Goal: Transaction & Acquisition: Purchase product/service

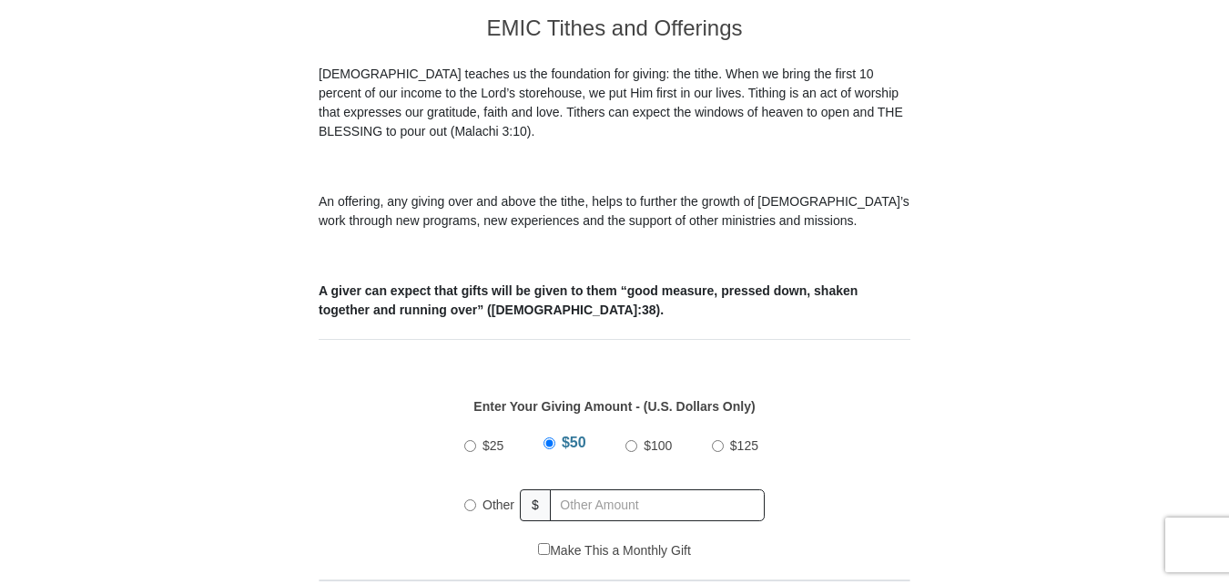
scroll to position [546, 0]
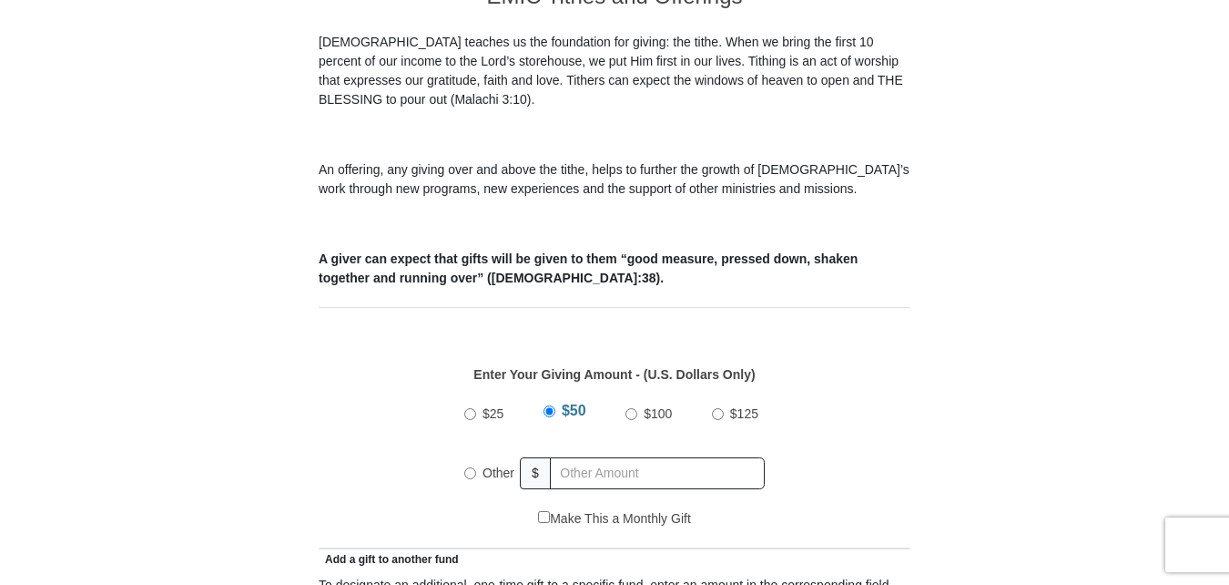
click at [474, 408] on input "$25" at bounding box center [470, 414] width 12 height 12
radio input "true"
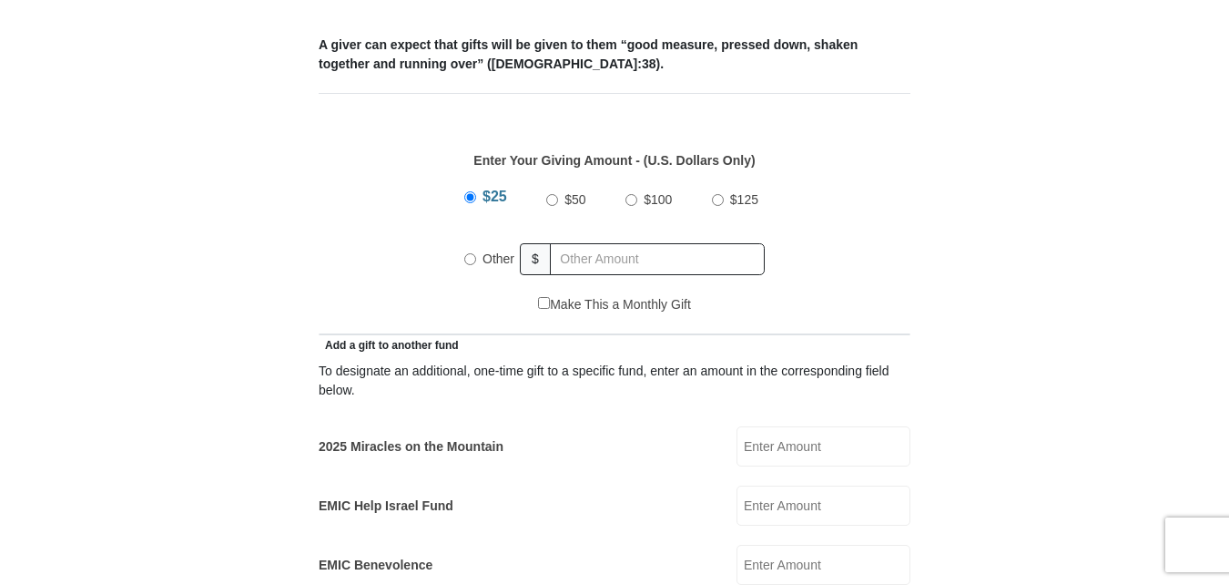
scroll to position [729, 0]
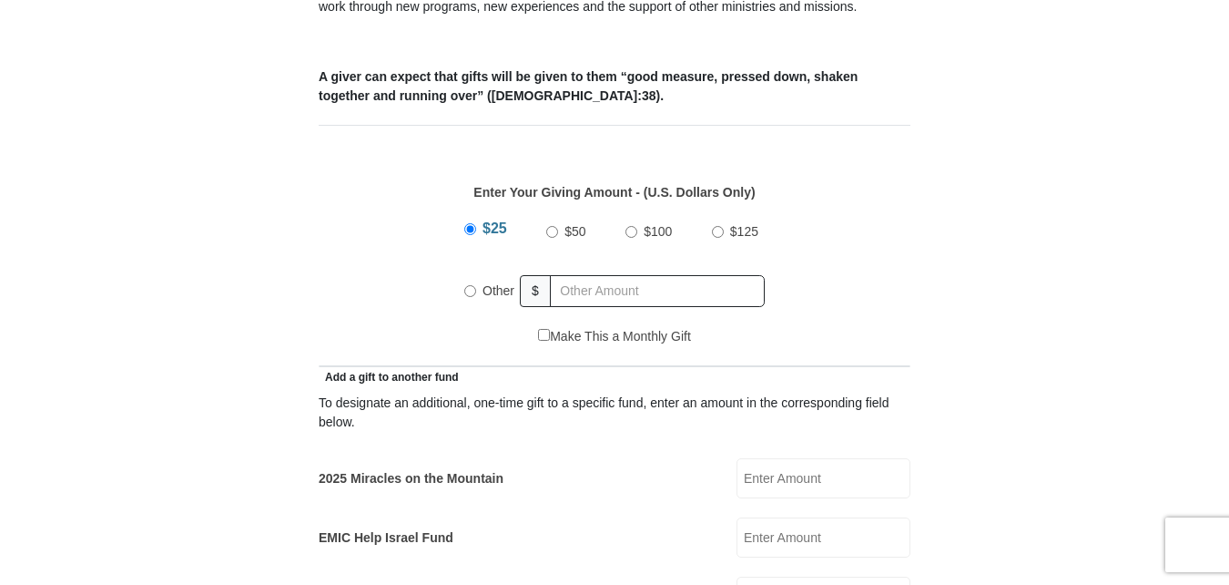
click at [806, 458] on input "2025 Miracles on the Mountain" at bounding box center [824, 478] width 174 height 40
click at [471, 223] on input "$25" at bounding box center [470, 229] width 12 height 12
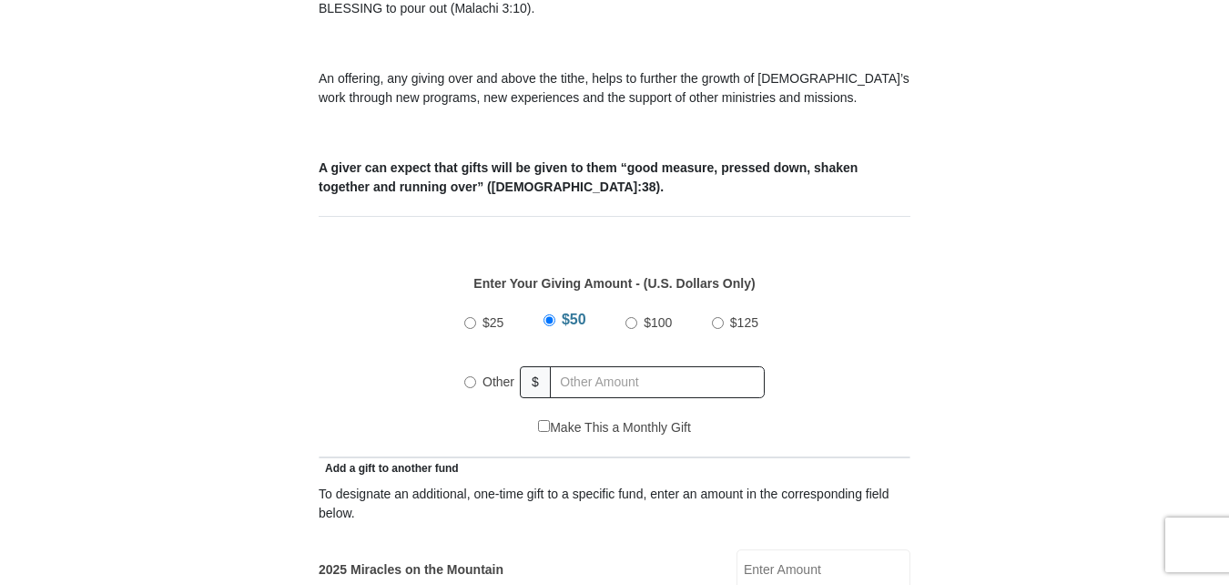
scroll to position [820, 0]
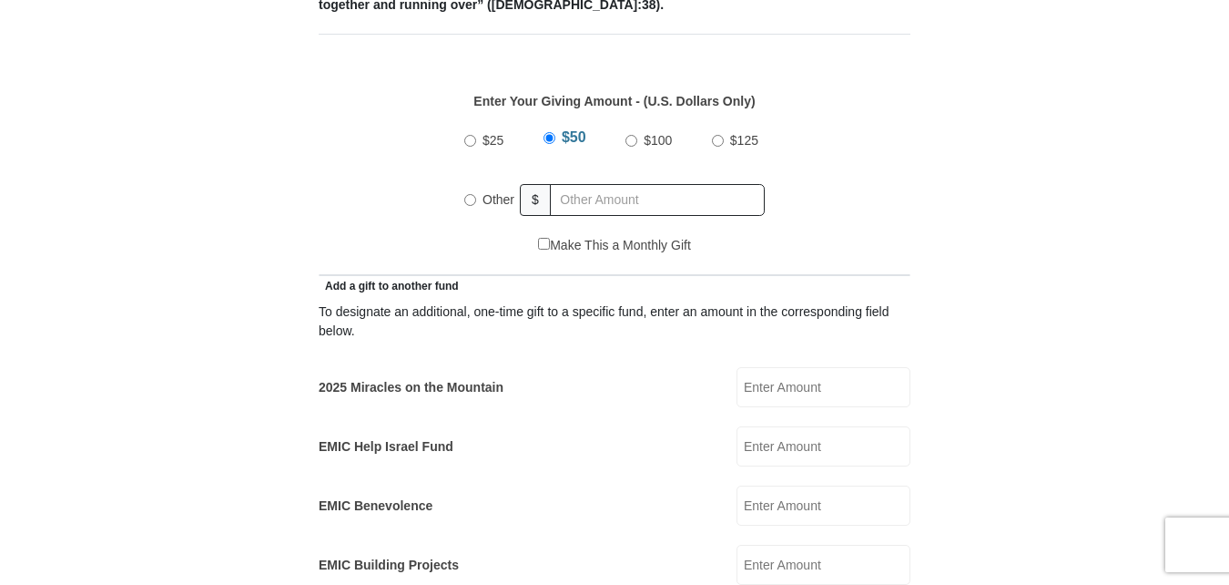
click at [809, 372] on input "2025 Miracles on the Mountain" at bounding box center [824, 387] width 174 height 40
type input "25.00"
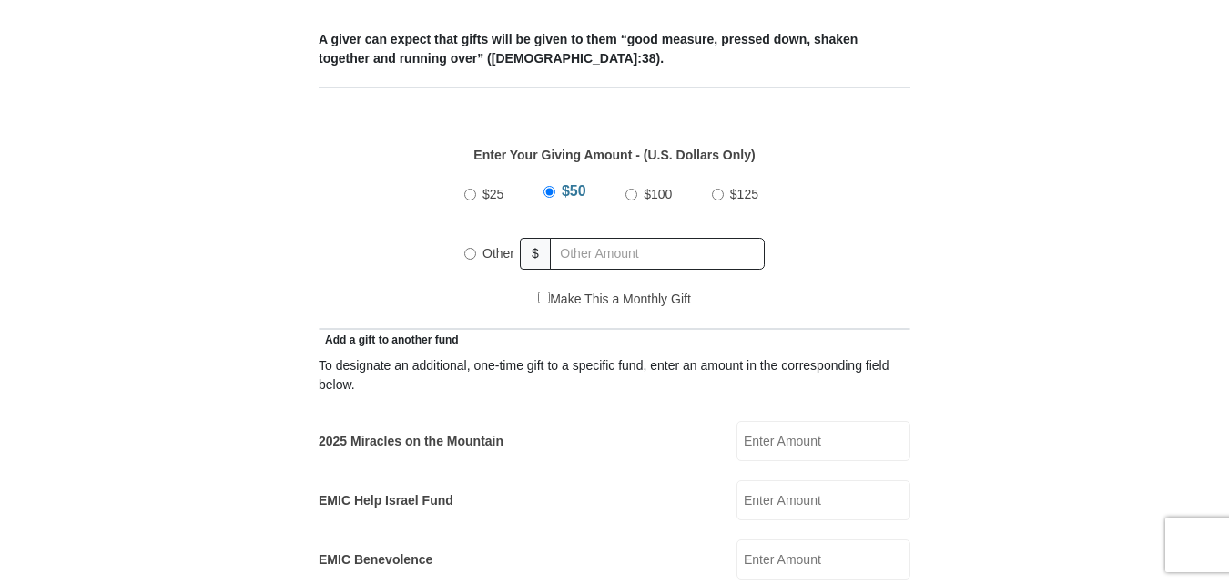
scroll to position [820, 0]
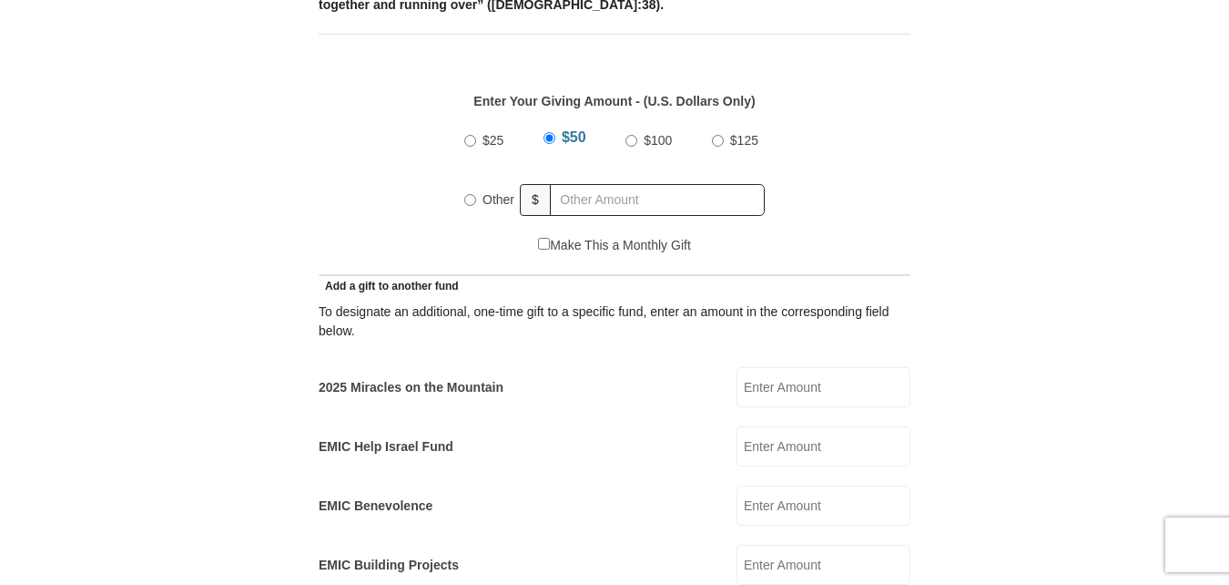
click at [799, 369] on input "2025 Miracles on the Mountain" at bounding box center [824, 387] width 174 height 40
type input "25.00"
click at [469, 194] on input "Other" at bounding box center [470, 200] width 12 height 12
radio input "true"
type input "0.0"
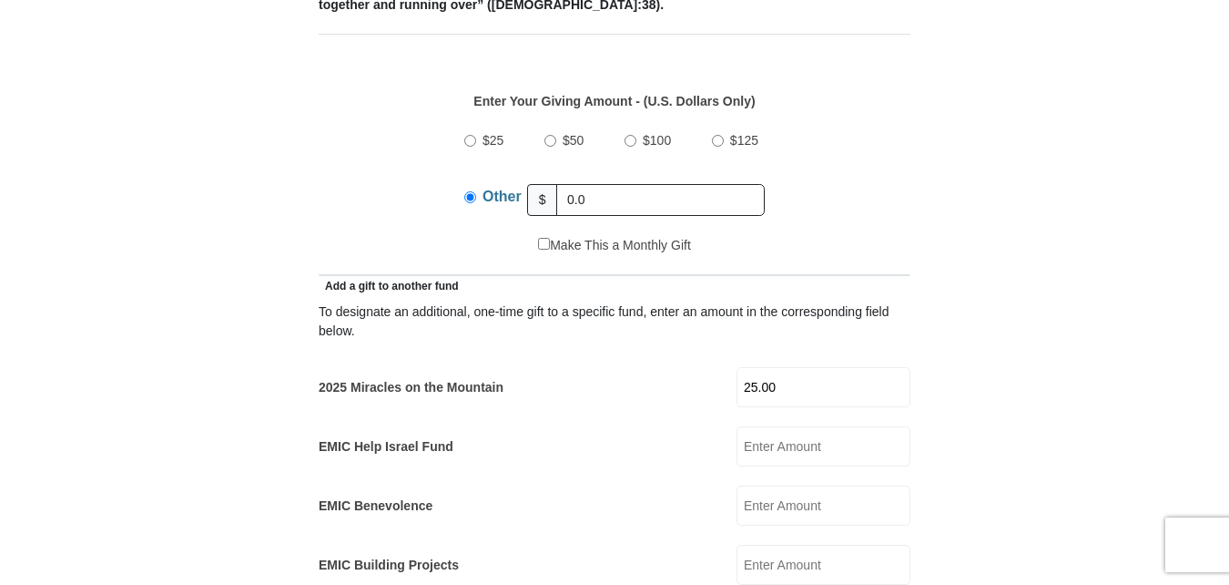
click at [846, 196] on div "$25 $50 $100 $125 Other $ 0.0" at bounding box center [615, 176] width 573 height 118
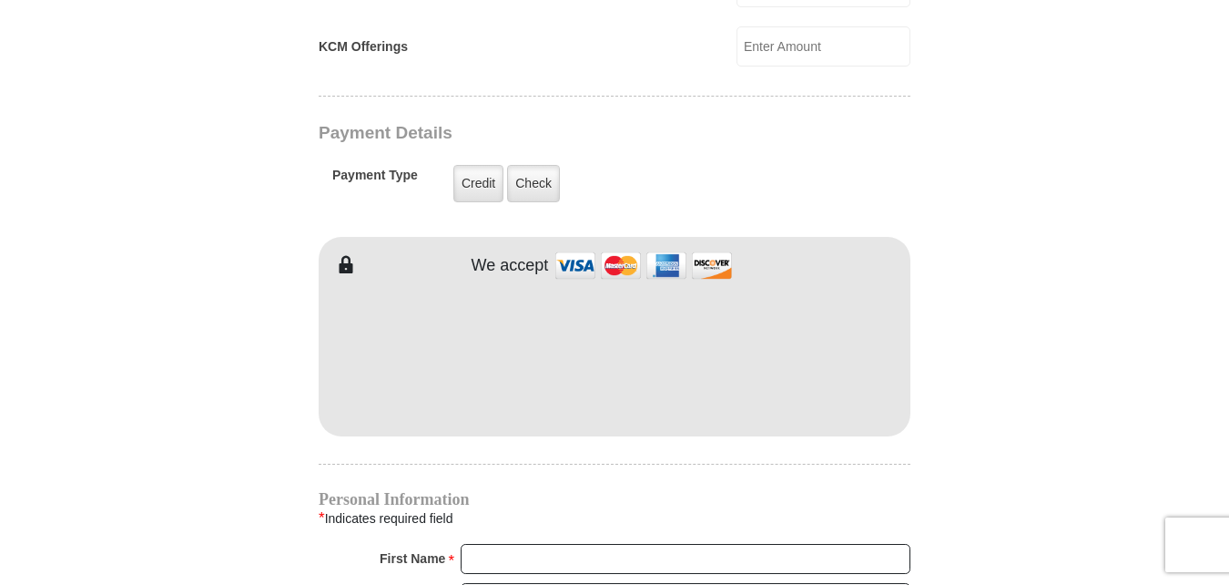
scroll to position [1457, 0]
click at [473, 168] on label "Credit" at bounding box center [479, 182] width 50 height 37
click at [0, 0] on input "Credit" at bounding box center [0, 0] width 0 height 0
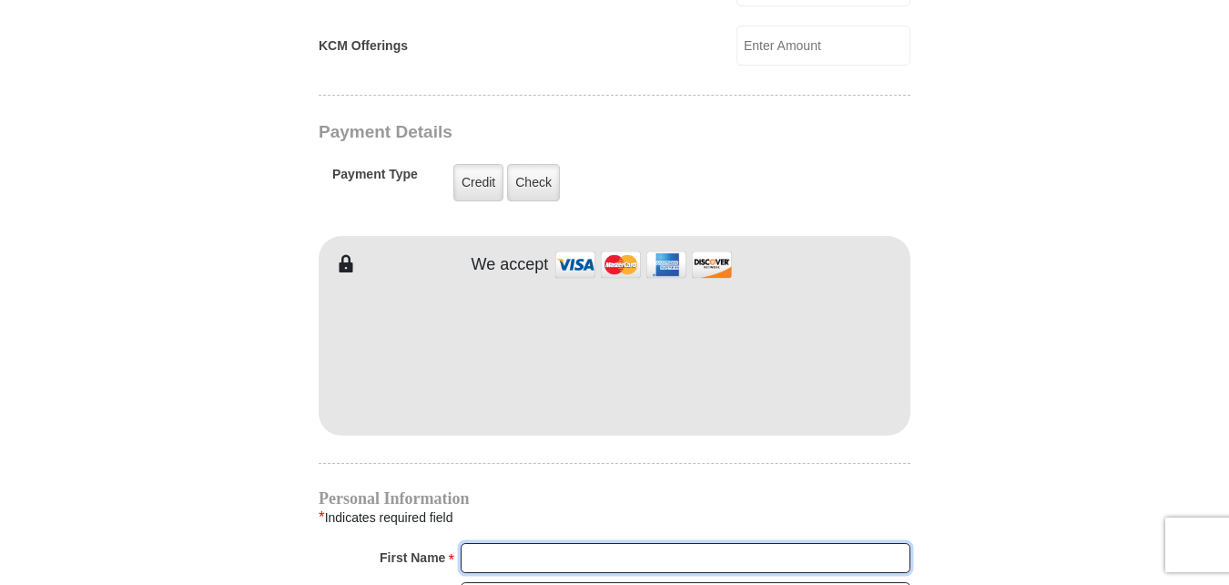
click at [526, 543] on input "First Name *" at bounding box center [686, 558] width 450 height 31
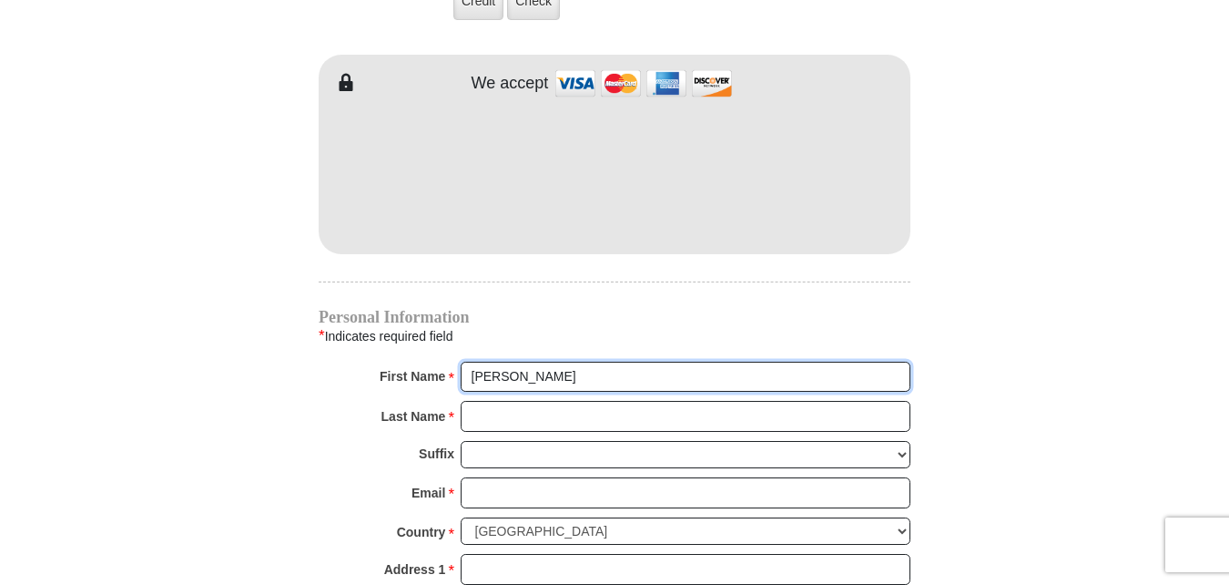
scroll to position [1639, 0]
type input "jacqueline"
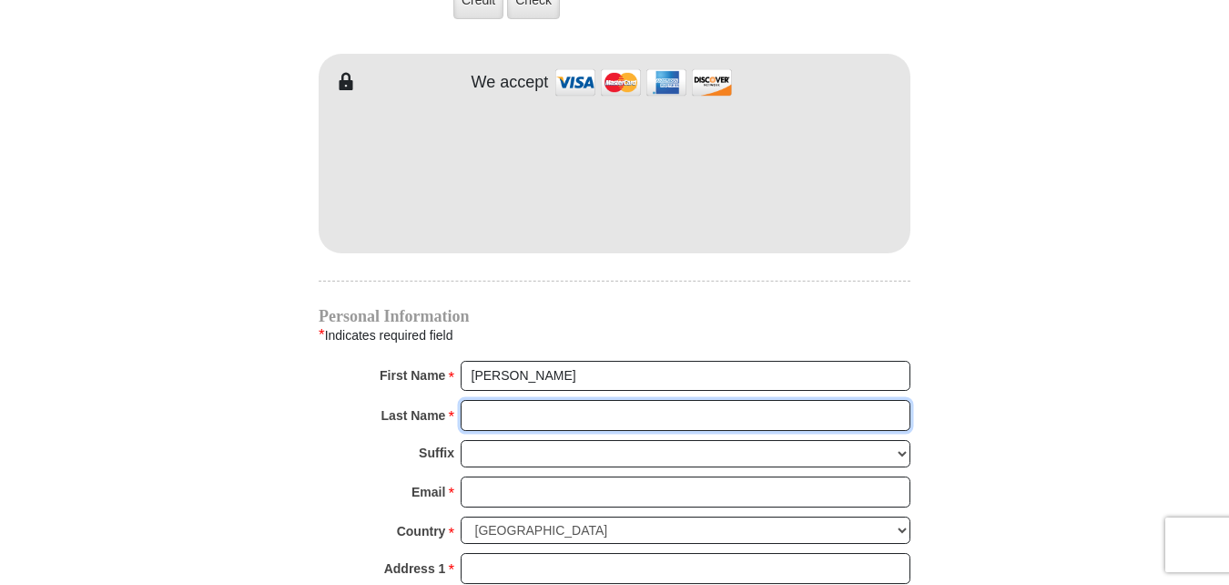
click at [554, 400] on input "Last Name *" at bounding box center [686, 415] width 450 height 31
type input "belton"
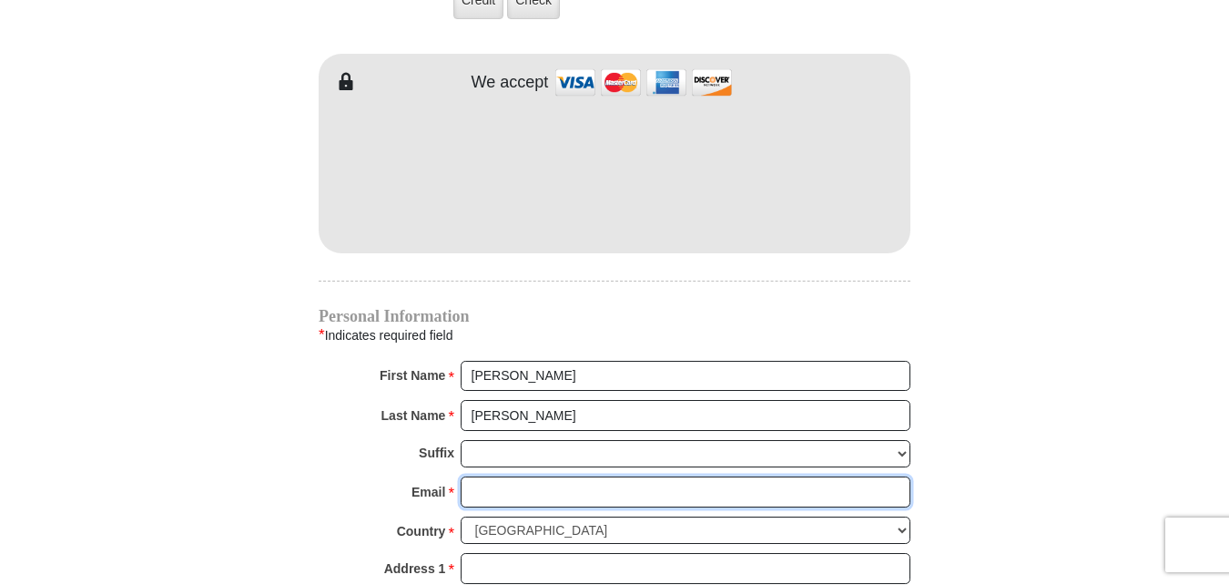
click at [548, 476] on input "Email *" at bounding box center [686, 491] width 450 height 31
type input "jerome@abundantgiving.org"
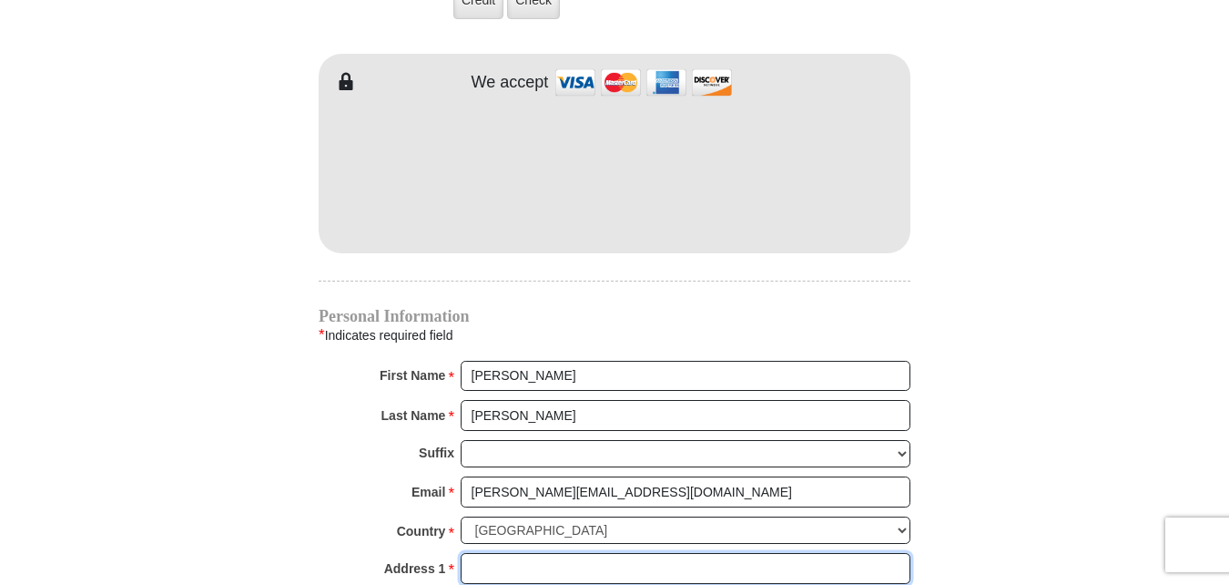
type input "509 Millhouse Road"
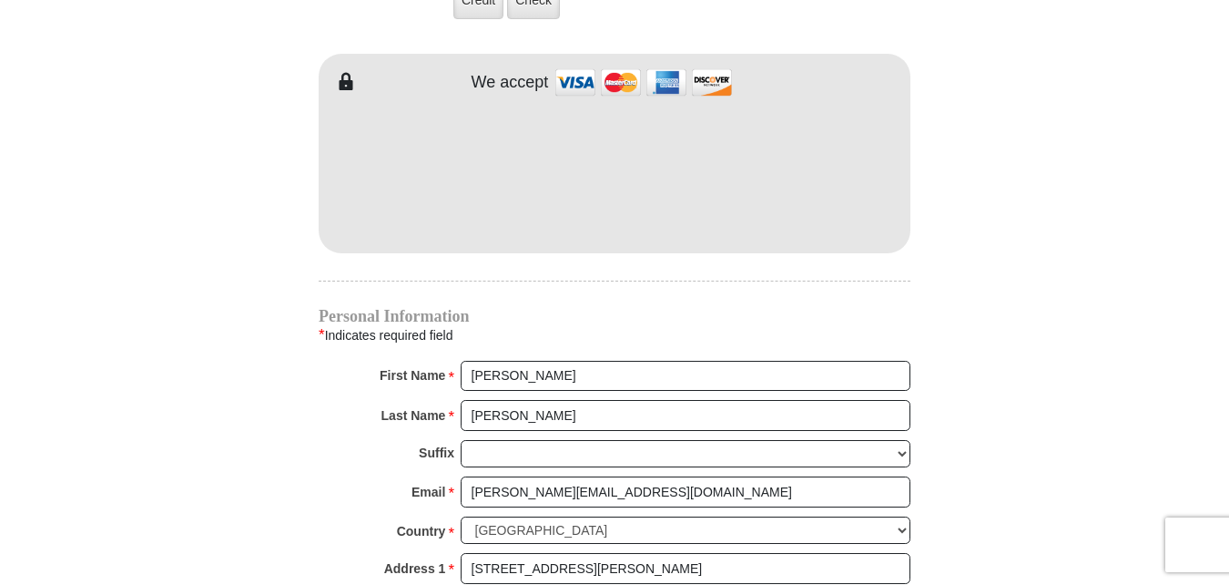
type input "Castle Hayne"
select select "NC"
type input "28429"
type input "9109200228"
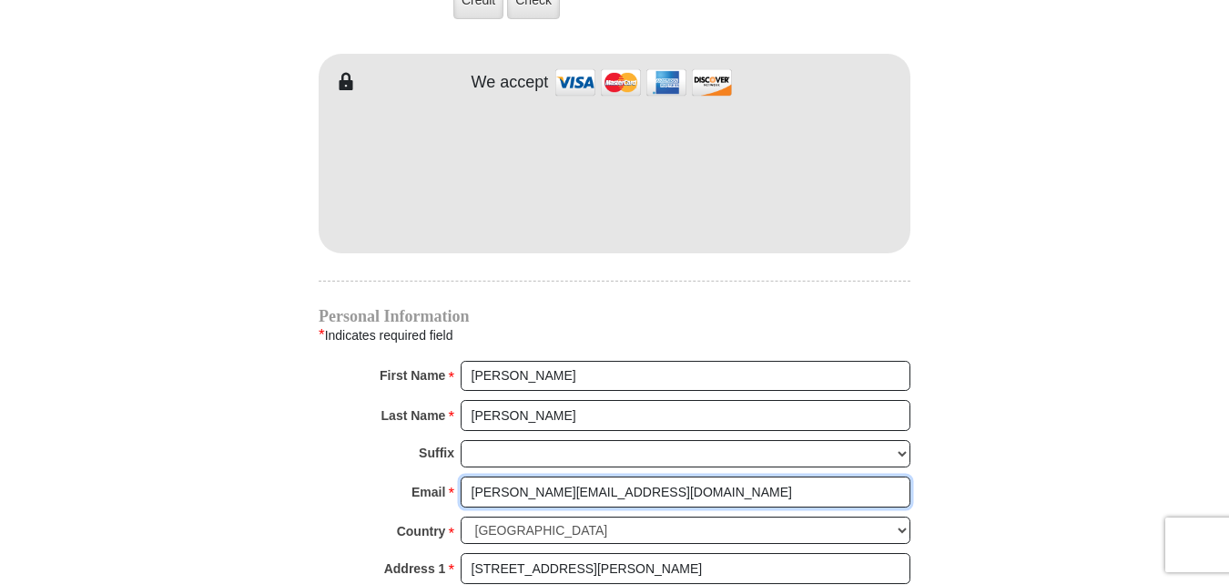
click at [664, 476] on input "jerome@abundantgiving.org" at bounding box center [686, 491] width 450 height 31
click at [512, 476] on input "jerome@abundantgiving.org" at bounding box center [686, 491] width 450 height 31
type input "jackie@abundantgiving.org"
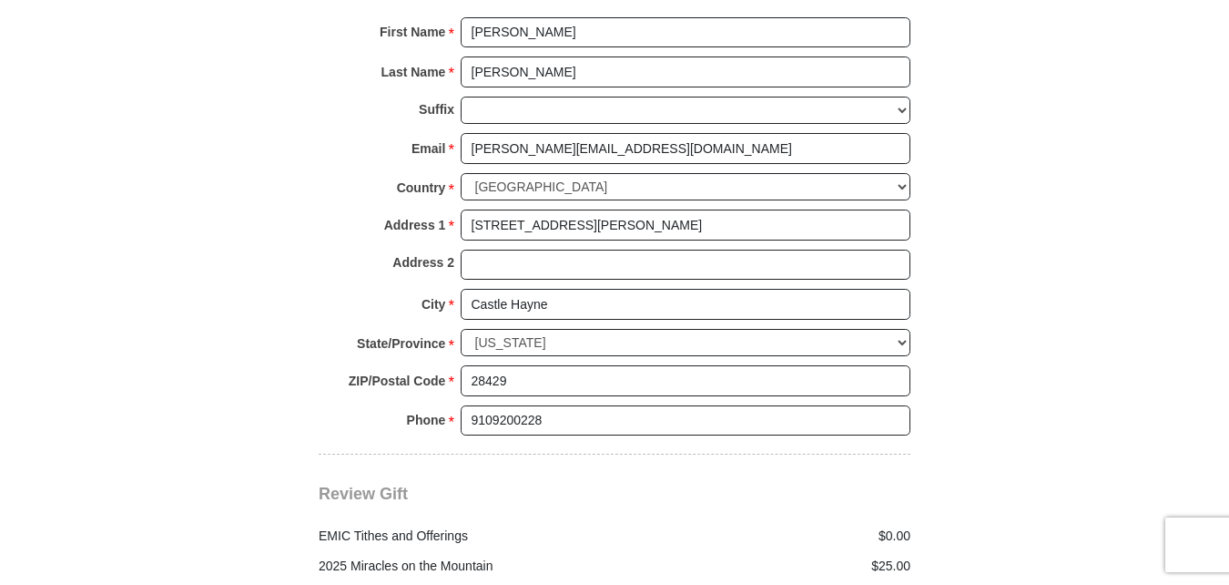
scroll to position [2003, 0]
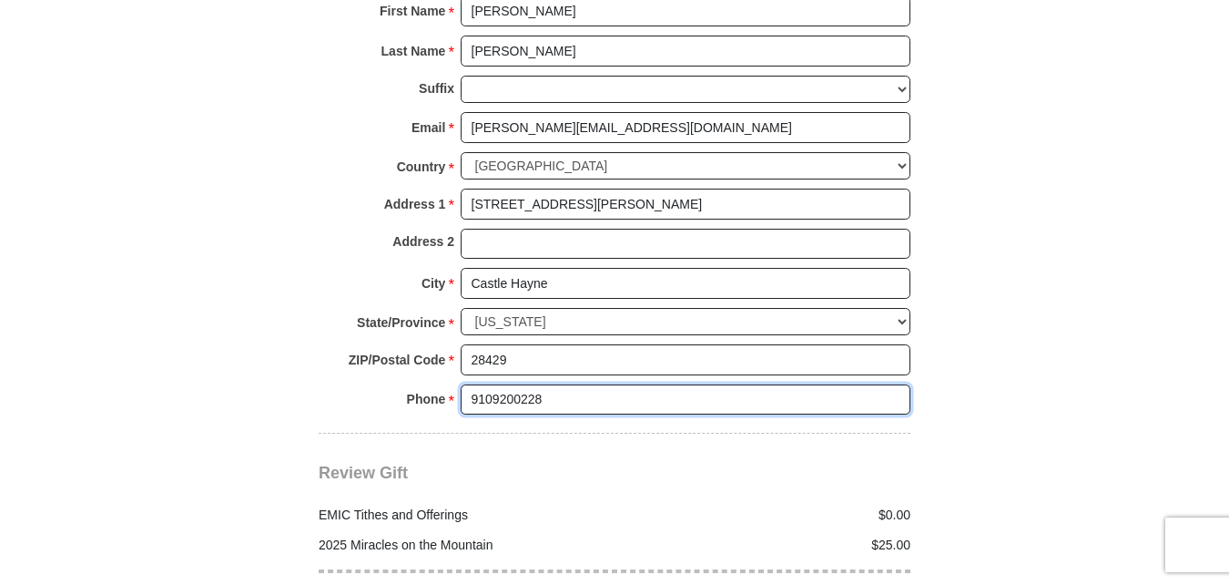
click at [562, 384] on input "9109200228" at bounding box center [686, 399] width 450 height 31
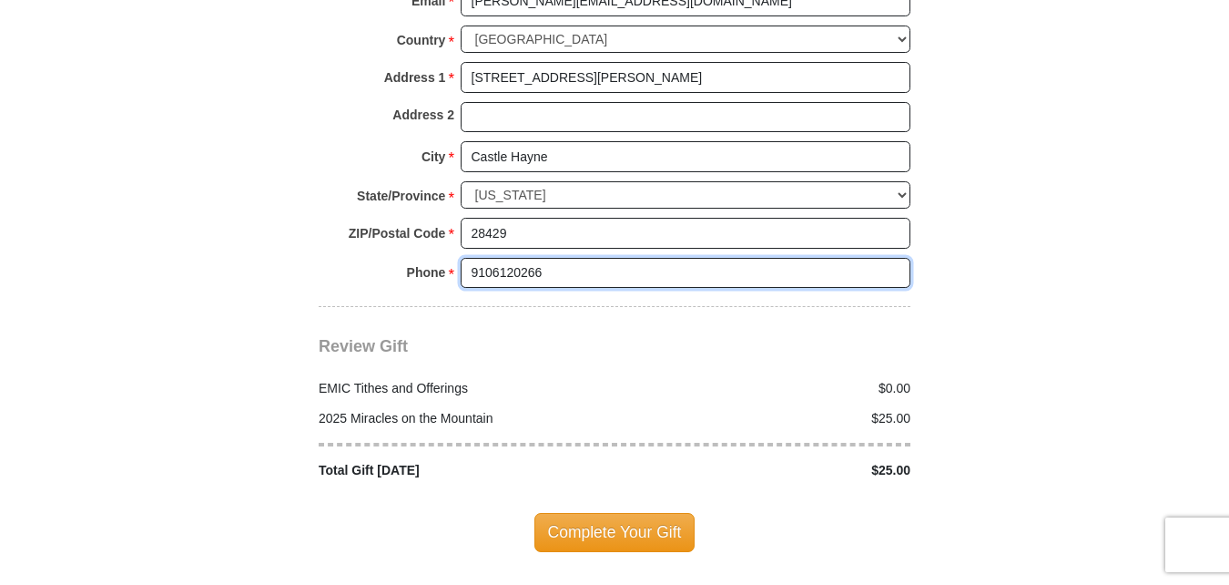
scroll to position [2186, 0]
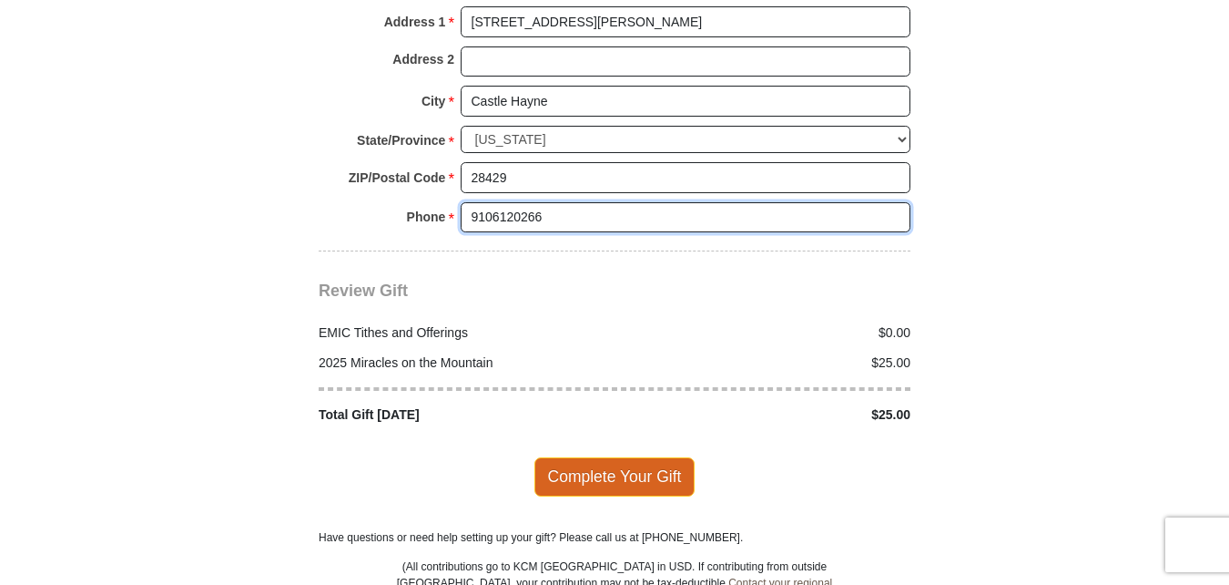
type input "9106120266"
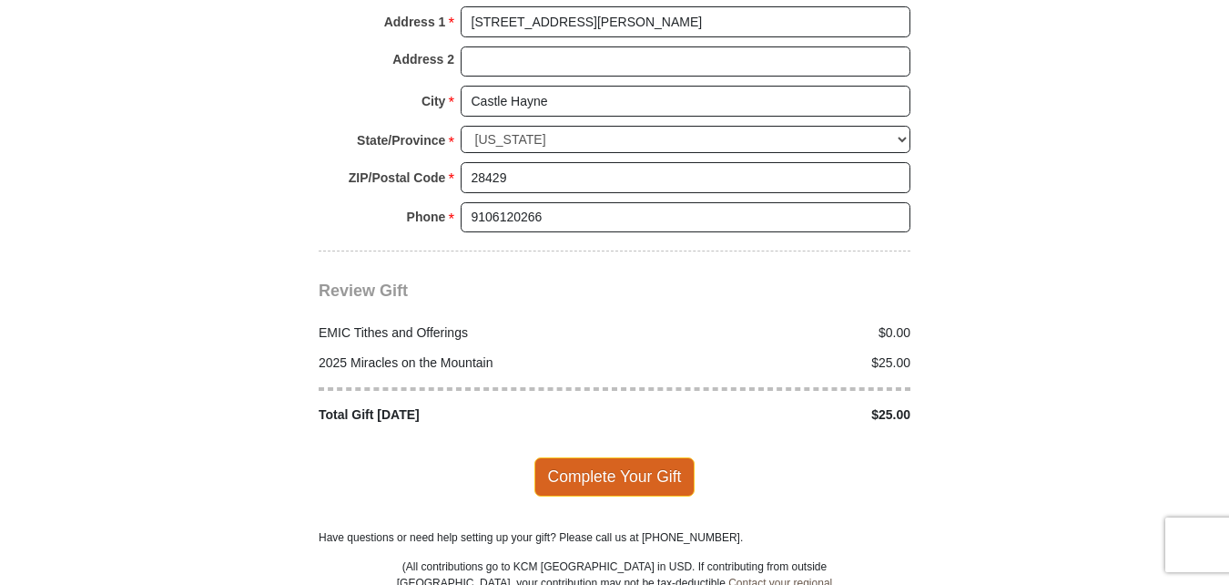
click at [597, 457] on span "Complete Your Gift" at bounding box center [615, 476] width 161 height 38
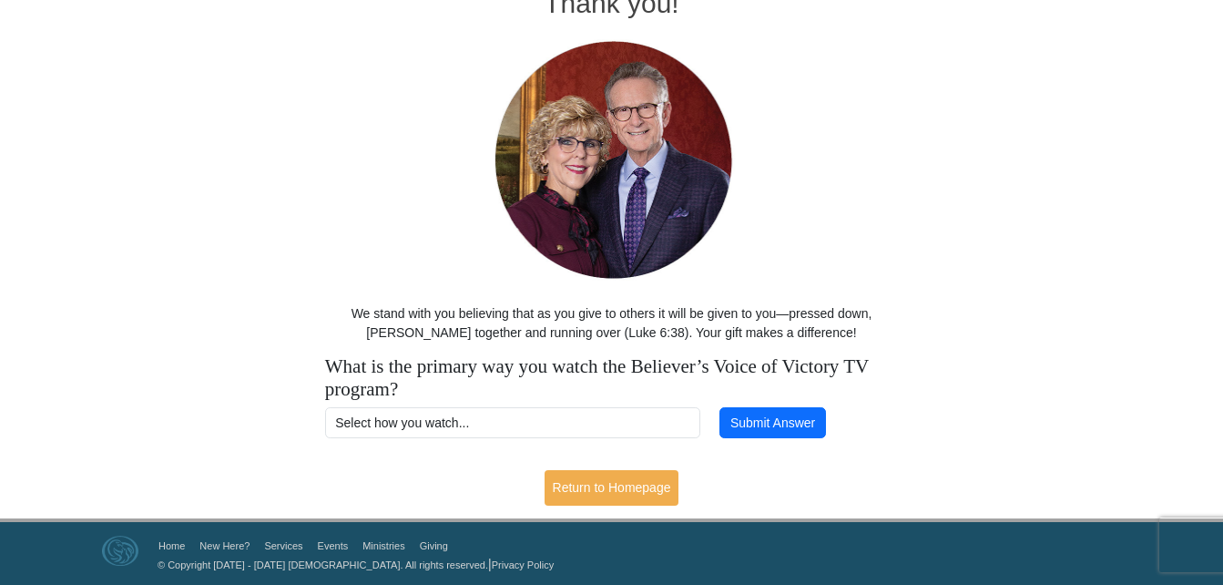
scroll to position [115, 0]
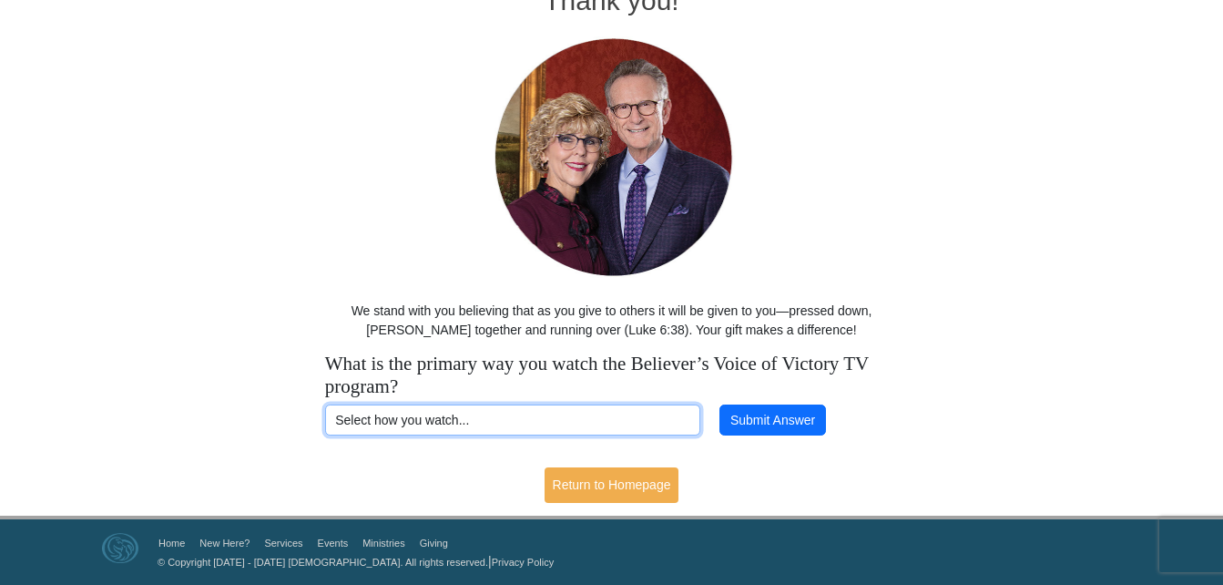
click at [538, 422] on select "Select how you watch... Daystar Morning Daystar Evening KCM.org GoVictory.com V…" at bounding box center [513, 419] width 376 height 31
select select "VICTORYCOM"
click at [325, 404] on select "Select how you watch... Daystar Morning Daystar Evening KCM.org GoVictory.com V…" at bounding box center [513, 419] width 376 height 31
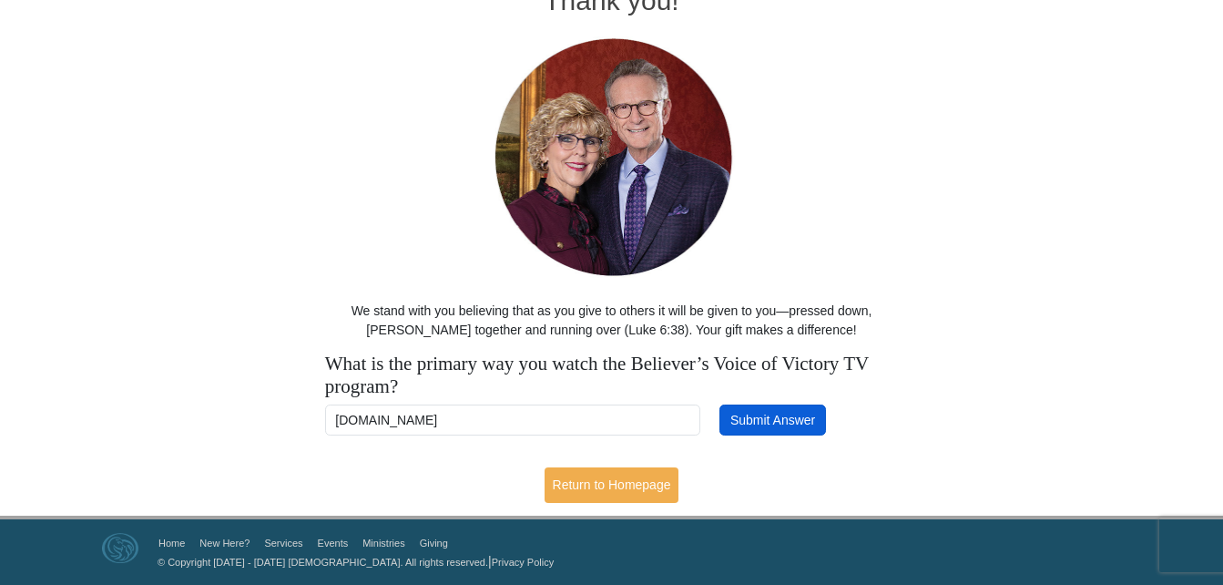
click at [759, 415] on button "Submit Answer" at bounding box center [772, 419] width 106 height 31
